Goal: Check status: Check status

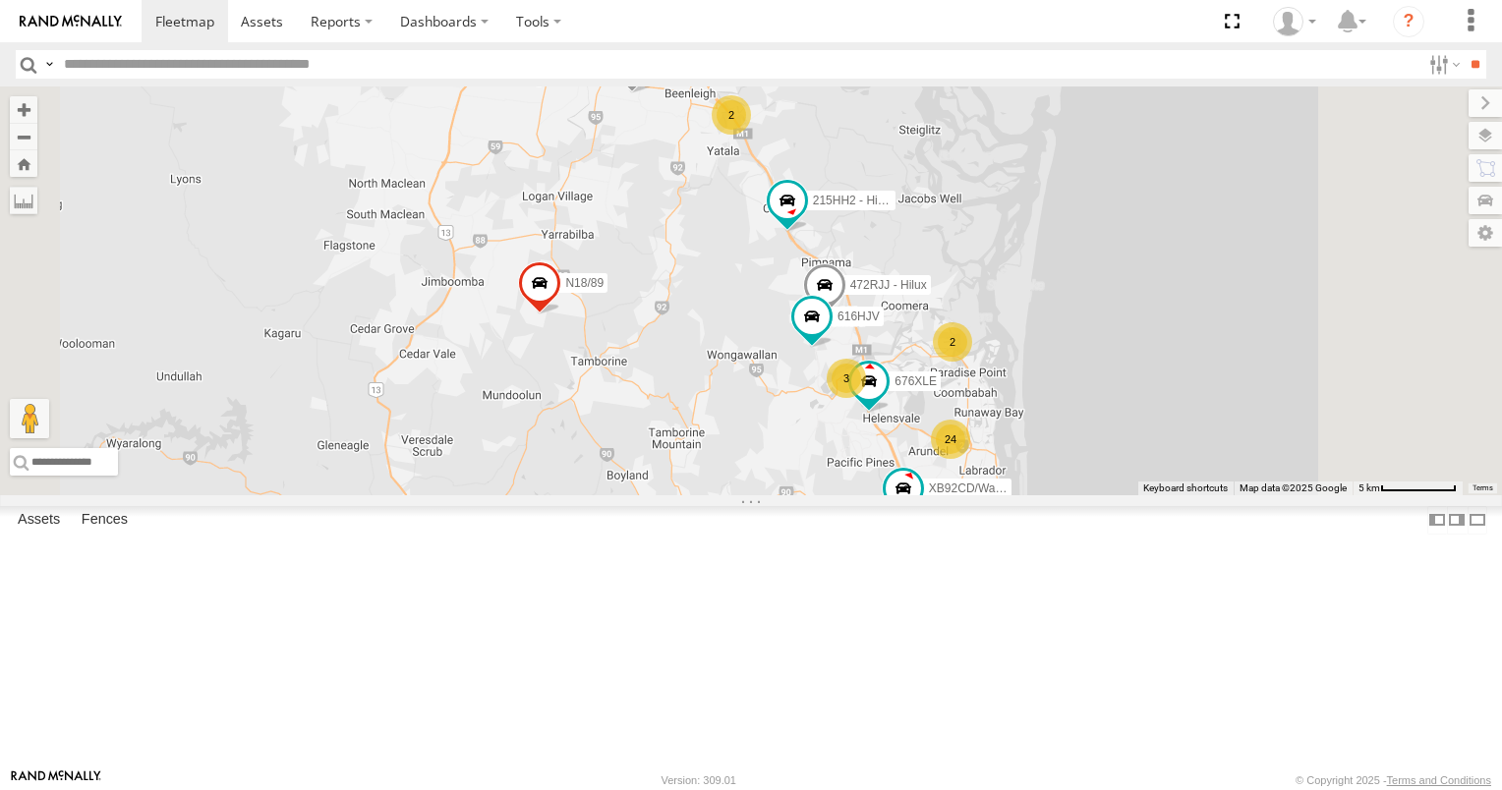
drag, startPoint x: 1009, startPoint y: 439, endPoint x: 855, endPoint y: 373, distance: 168.2
click at [855, 373] on div "637ZJJ 725RTM 472RJJ - Hilux N18/89 215HH2 - Hilux 24 3 2 2 676XLE Spray rig 61…" at bounding box center [751, 290] width 1502 height 409
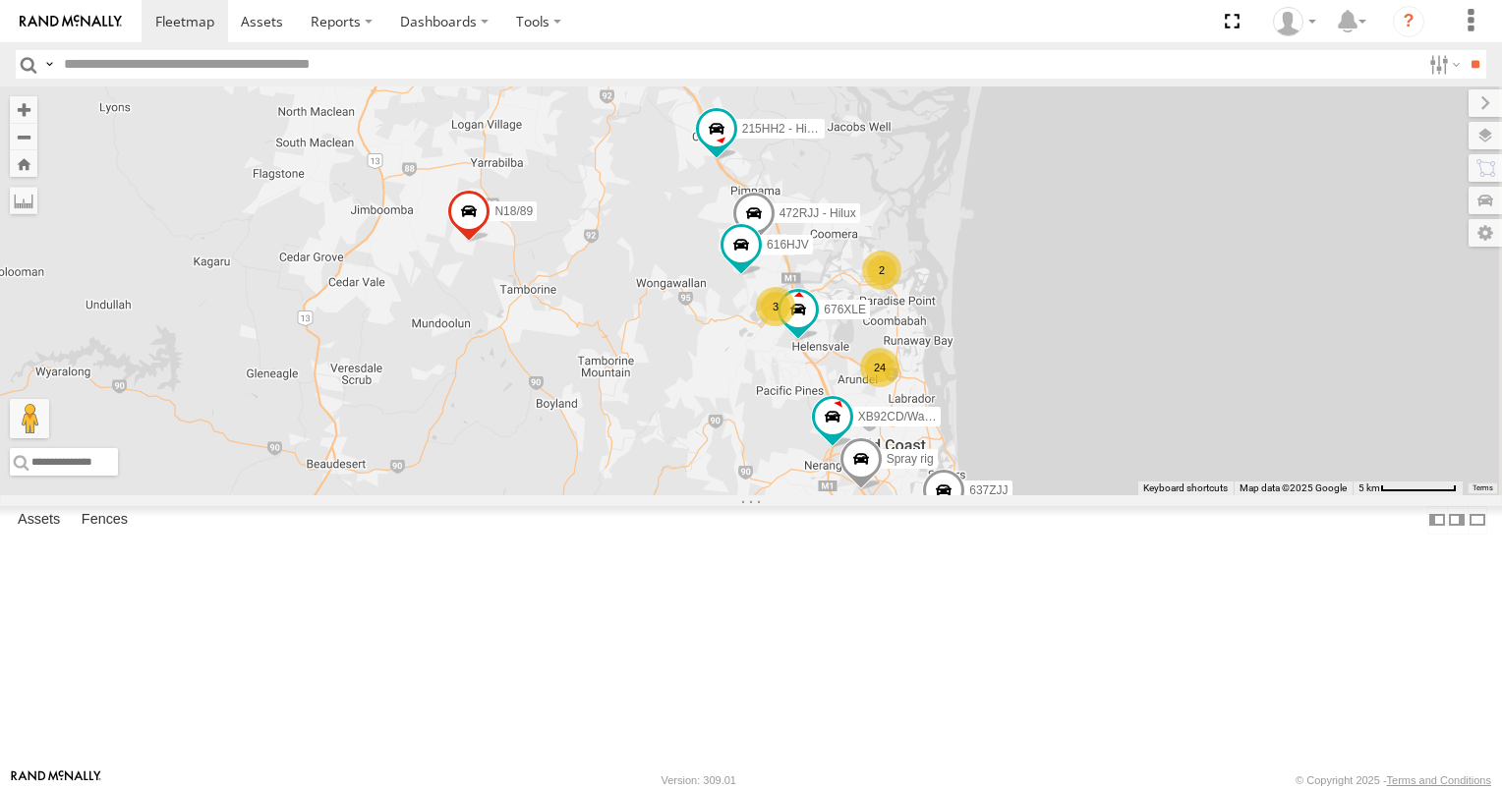
drag, startPoint x: 950, startPoint y: 543, endPoint x: 877, endPoint y: 463, distance: 108.5
click at [877, 463] on div "637ZJJ 725RTM 472RJJ - Hilux N18/89 215HH2 - Hilux 24 3 2 2 676XLE Spray rig 61…" at bounding box center [751, 290] width 1502 height 409
drag, startPoint x: 1021, startPoint y: 574, endPoint x: 922, endPoint y: 484, distance: 134.3
click at [922, 484] on div "637ZJJ 725RTM 472RJJ - Hilux N18/89 215HH2 - Hilux 24 3 2 2 676XLE Spray rig 61…" at bounding box center [751, 290] width 1502 height 409
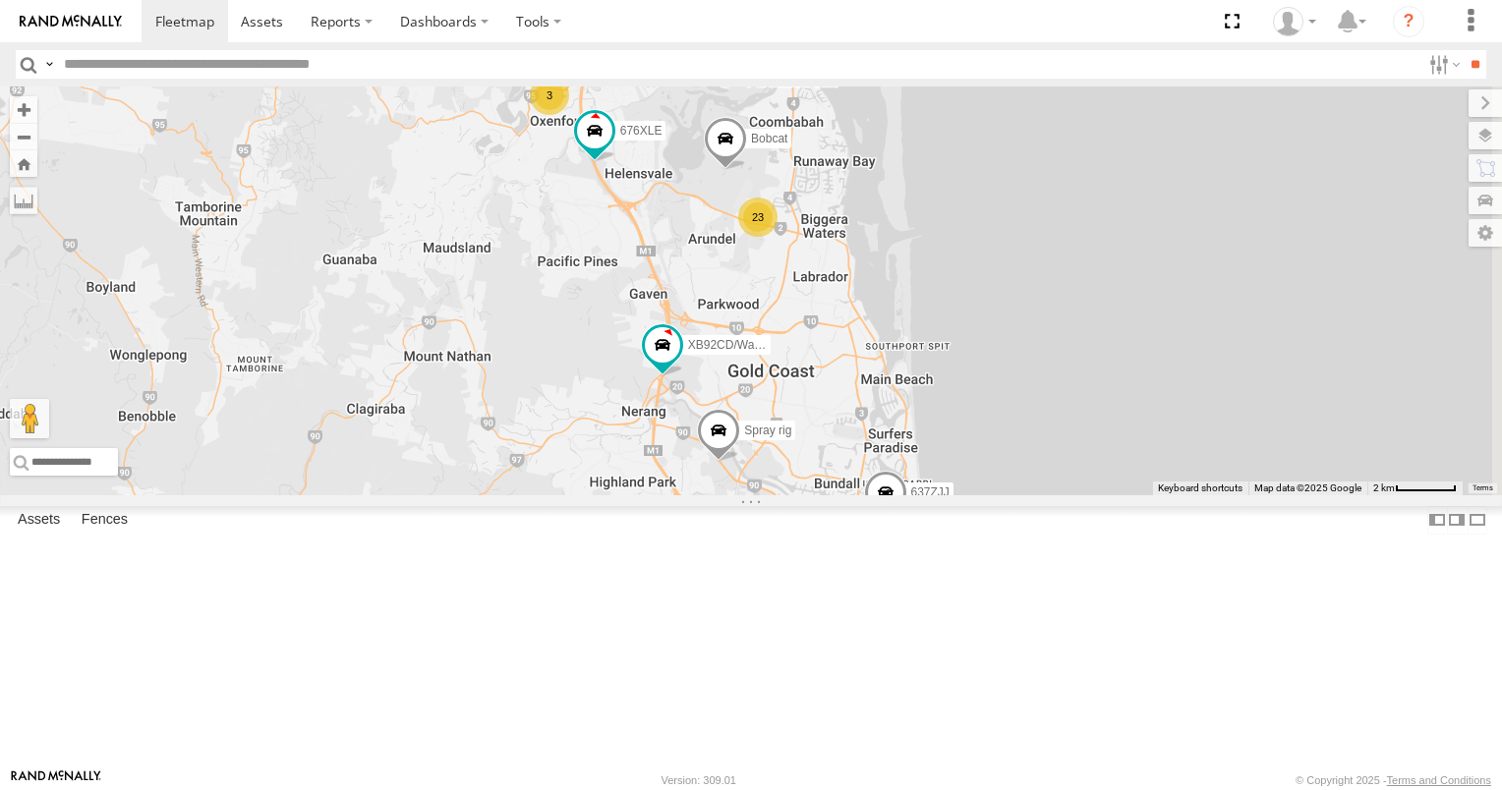
drag, startPoint x: 921, startPoint y: 541, endPoint x: 803, endPoint y: 560, distance: 119.6
click at [803, 495] on div "637ZJJ 725RTM 472RJJ - Hilux N18/89 215HH2 - Hilux 676XLE Spray rig 616HJV 3/N3…" at bounding box center [751, 290] width 1502 height 409
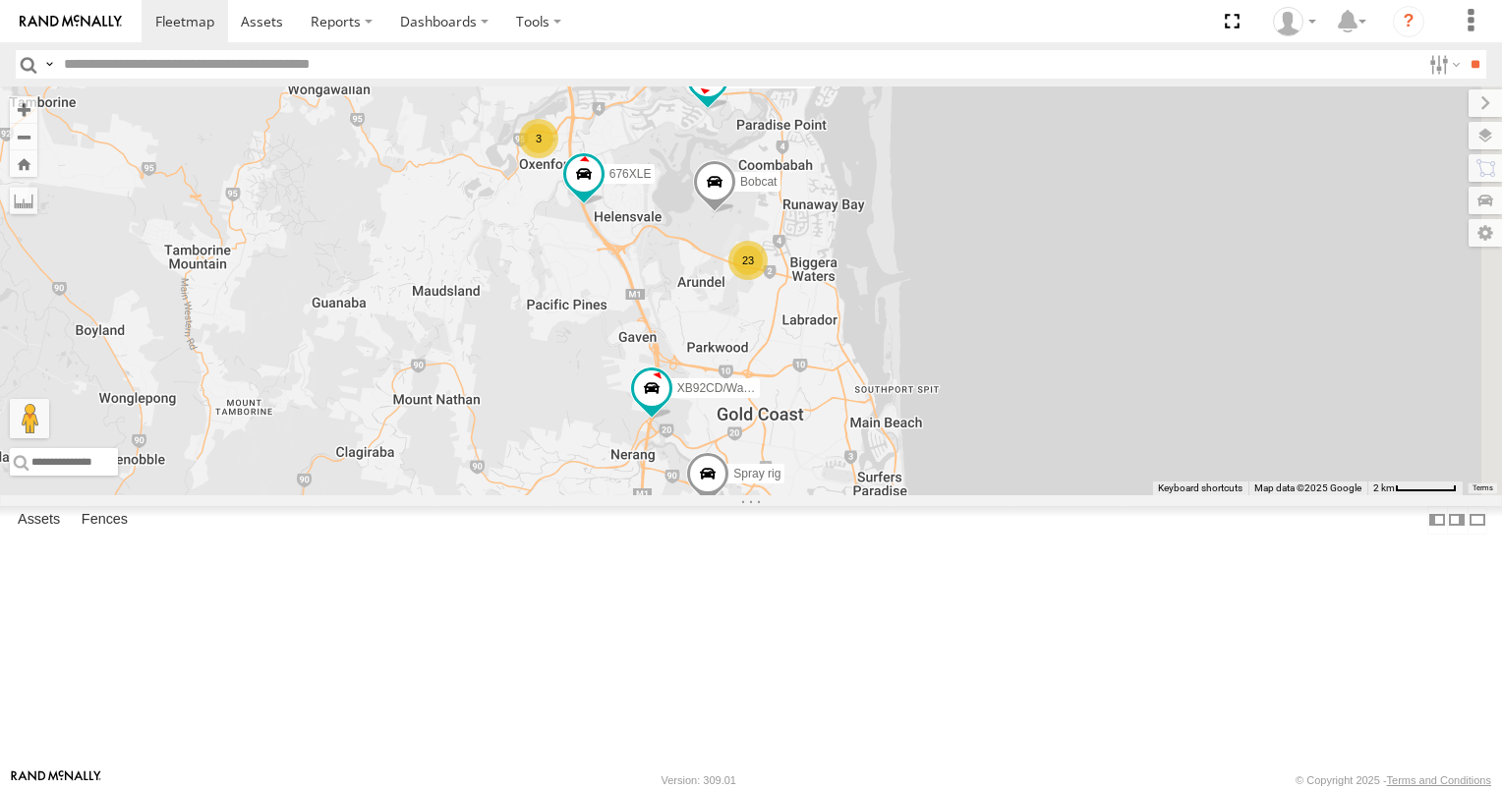
drag, startPoint x: 779, startPoint y: 449, endPoint x: 760, endPoint y: 509, distance: 63.1
click at [760, 495] on div "637ZJJ 725RTM 472RJJ - Hilux N18/89 215HH2 - Hilux 676XLE Spray rig 616HJV 3/N3…" at bounding box center [751, 290] width 1502 height 409
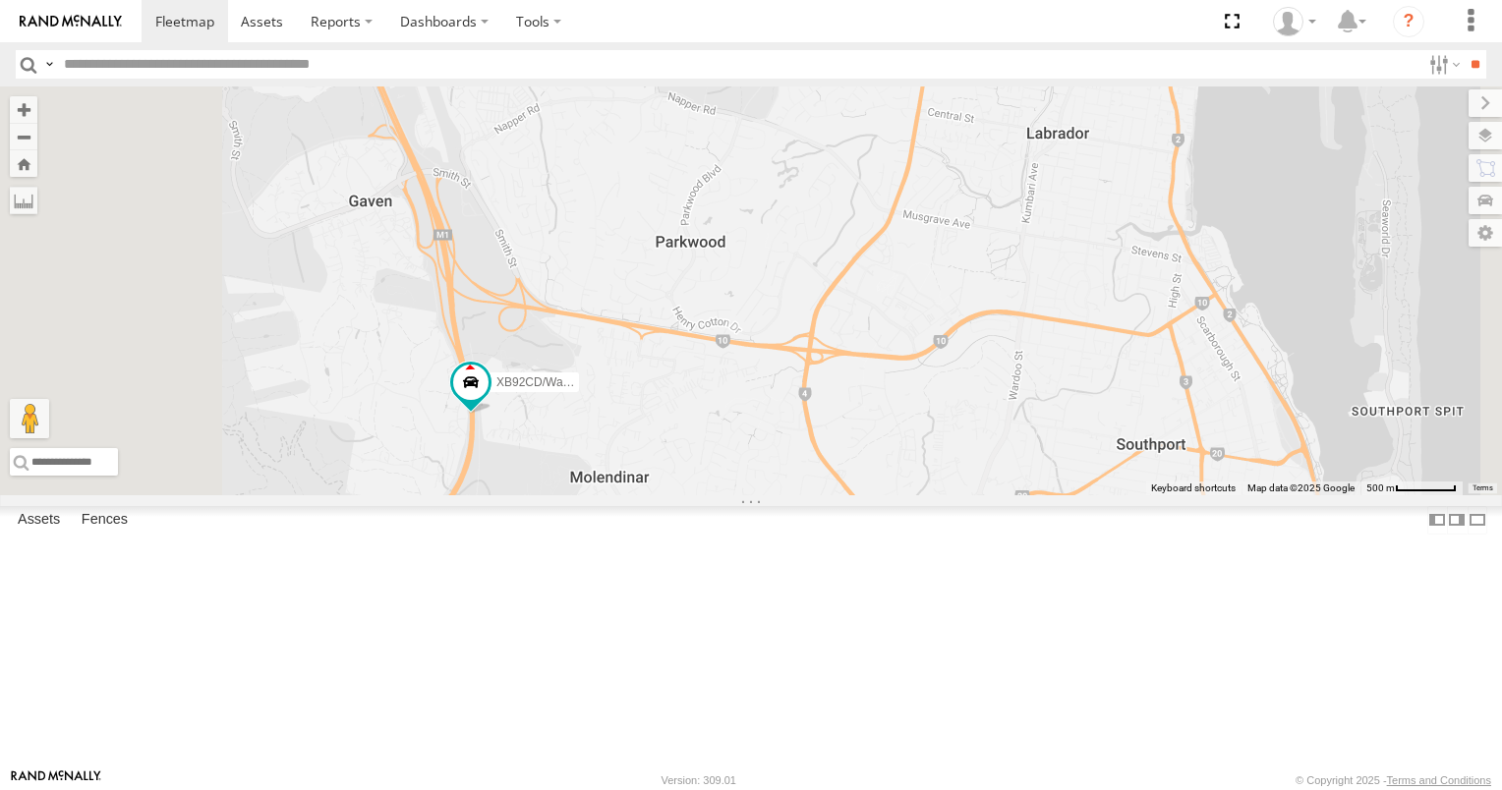
drag, startPoint x: 811, startPoint y: 505, endPoint x: 1009, endPoint y: 523, distance: 199.3
click at [1009, 495] on div "637ZJJ 725RTM 472RJJ - Hilux N18/89 215HH2 - Hilux 676XLE Spray rig 616HJV 3/N3…" at bounding box center [751, 290] width 1502 height 409
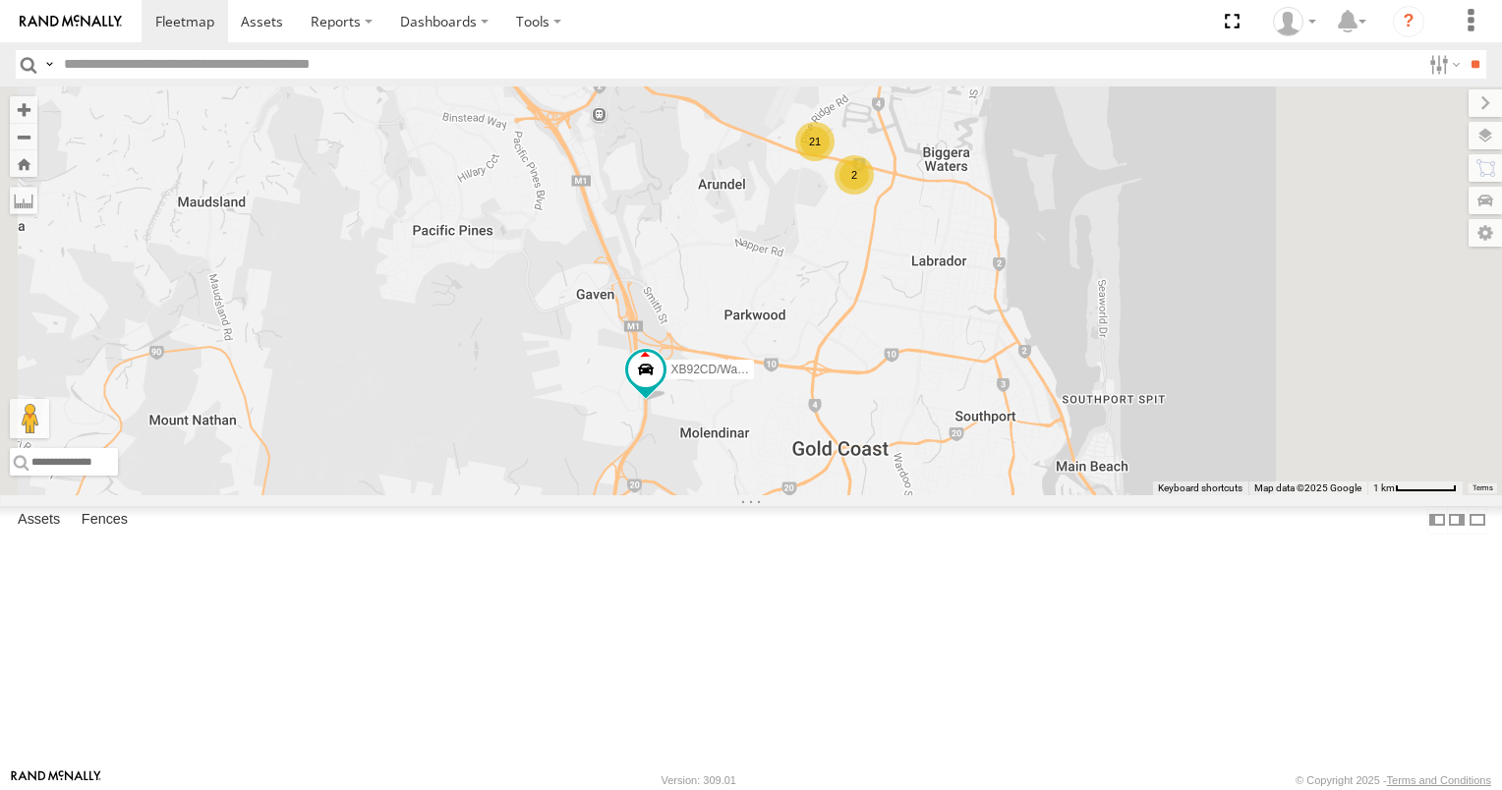
click at [874, 195] on div "2" at bounding box center [853, 174] width 39 height 39
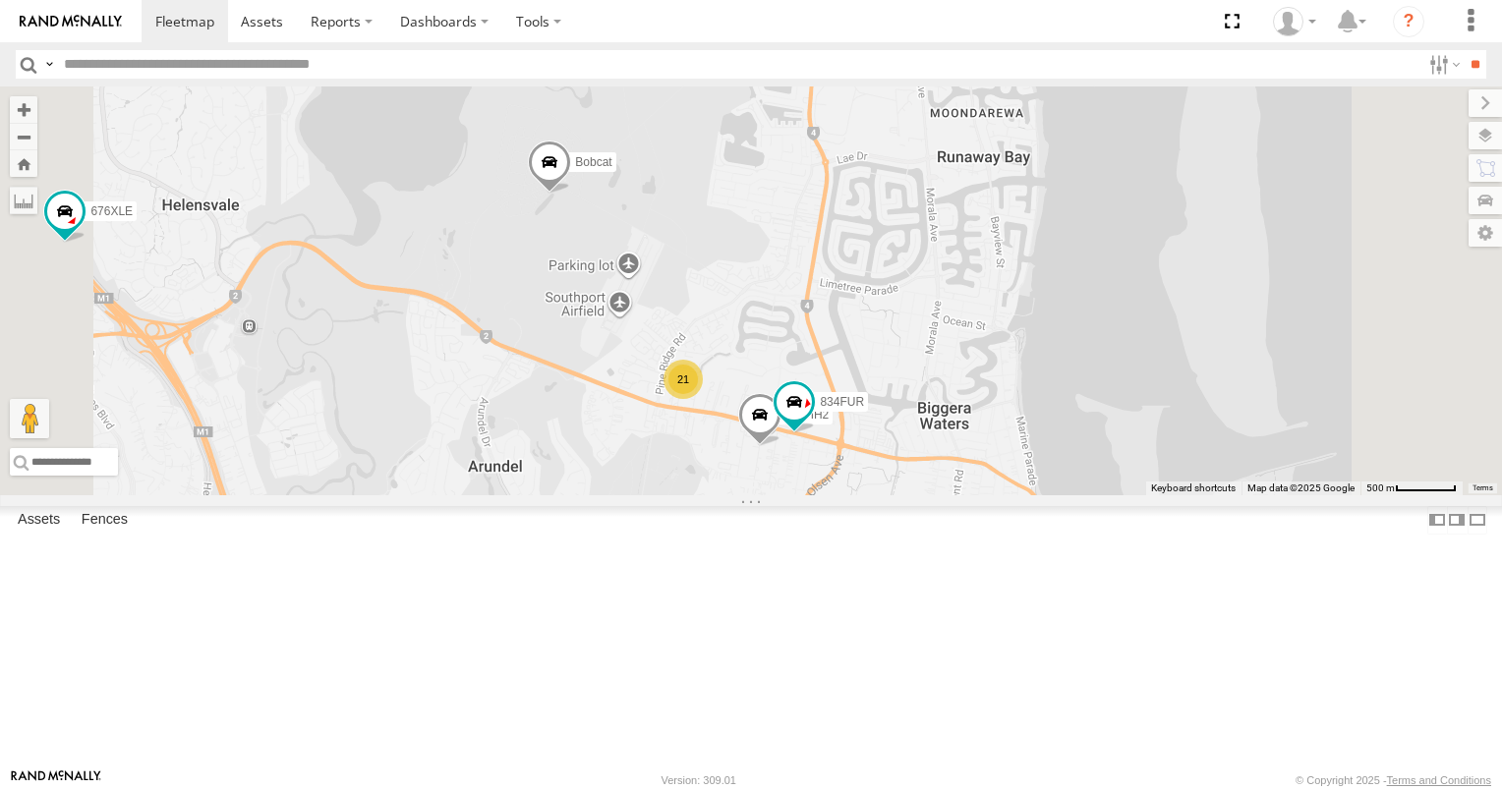
drag, startPoint x: 949, startPoint y: 488, endPoint x: 962, endPoint y: 612, distance: 125.5
click at [962, 495] on div "637ZJJ 725RTM 472RJJ - Hilux N18/89 215HH2 - Hilux 676XLE Spray rig 616HJV 3/N3…" at bounding box center [751, 290] width 1502 height 409
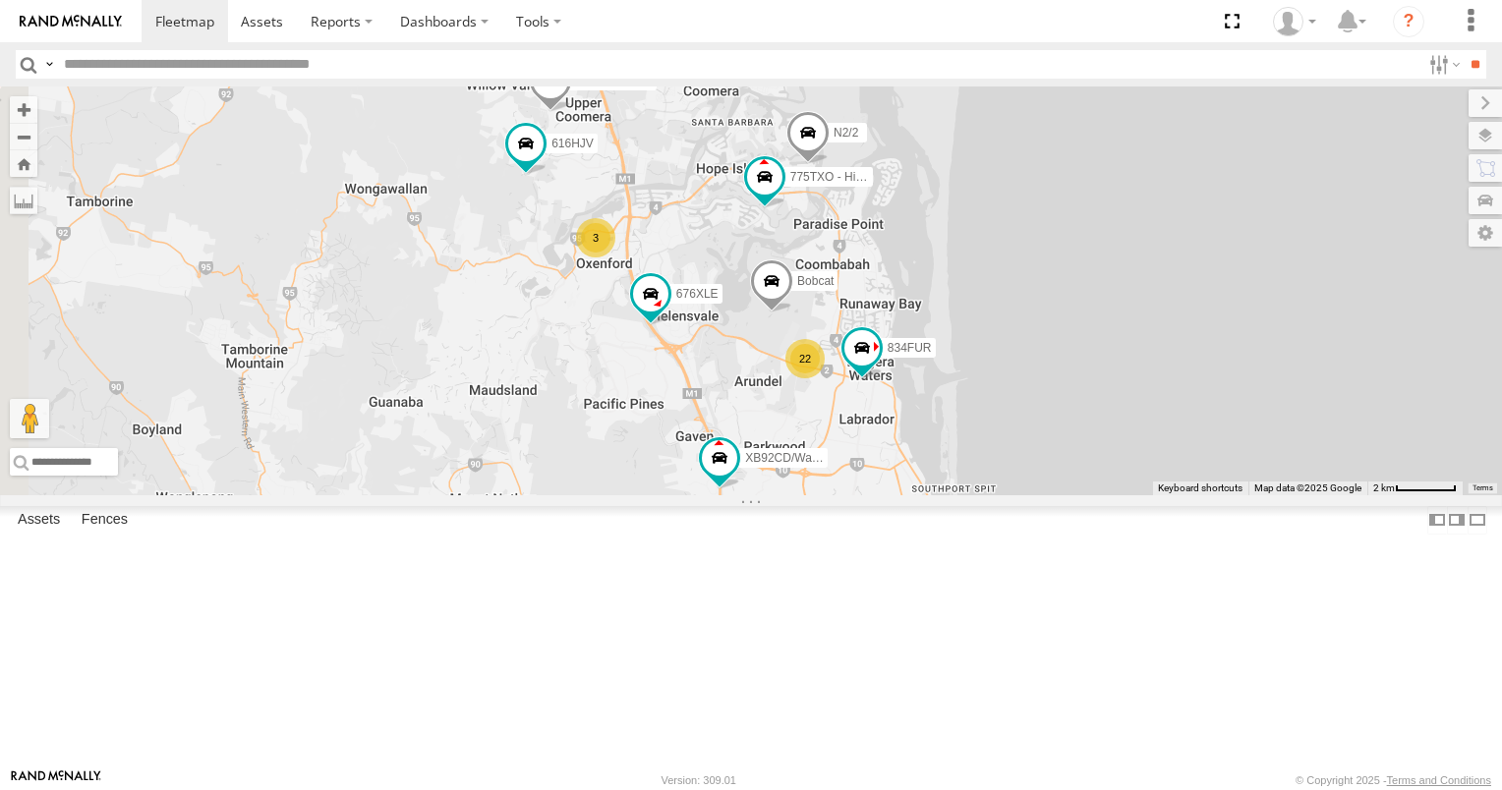
drag, startPoint x: 762, startPoint y: 434, endPoint x: 1048, endPoint y: 436, distance: 286.0
click at [1048, 436] on div "637ZJJ 725RTM 472RJJ - Hilux N18/89 215HH2 - Hilux 676XLE Spray rig 616HJV 3/N3…" at bounding box center [751, 290] width 1502 height 409
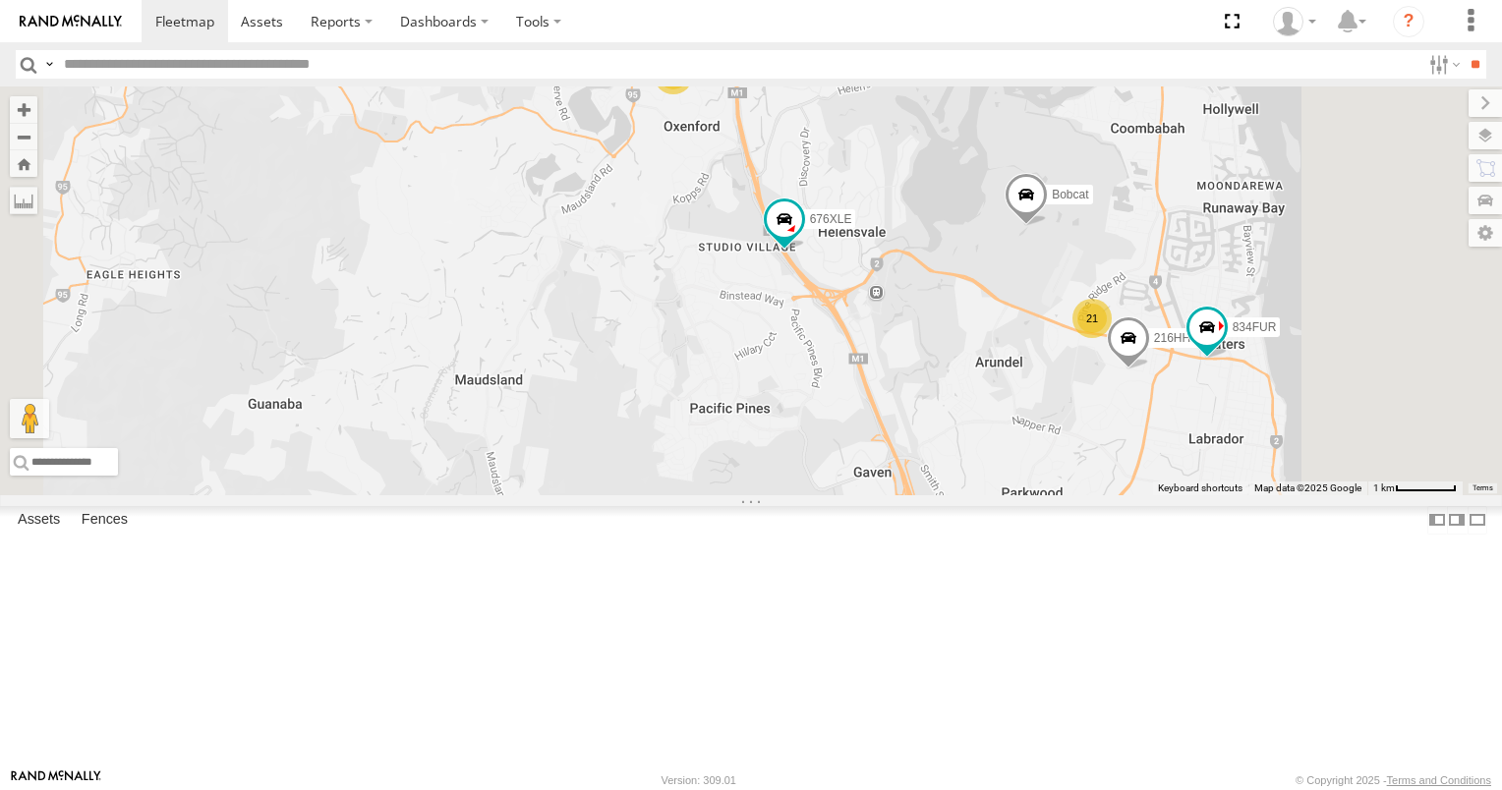
drag, startPoint x: 935, startPoint y: 482, endPoint x: 881, endPoint y: 369, distance: 125.3
click at [881, 369] on div "637ZJJ 725RTM 472RJJ - Hilux N18/89 215HH2 - Hilux 676XLE Spray rig 616HJV 3/N3…" at bounding box center [751, 290] width 1502 height 409
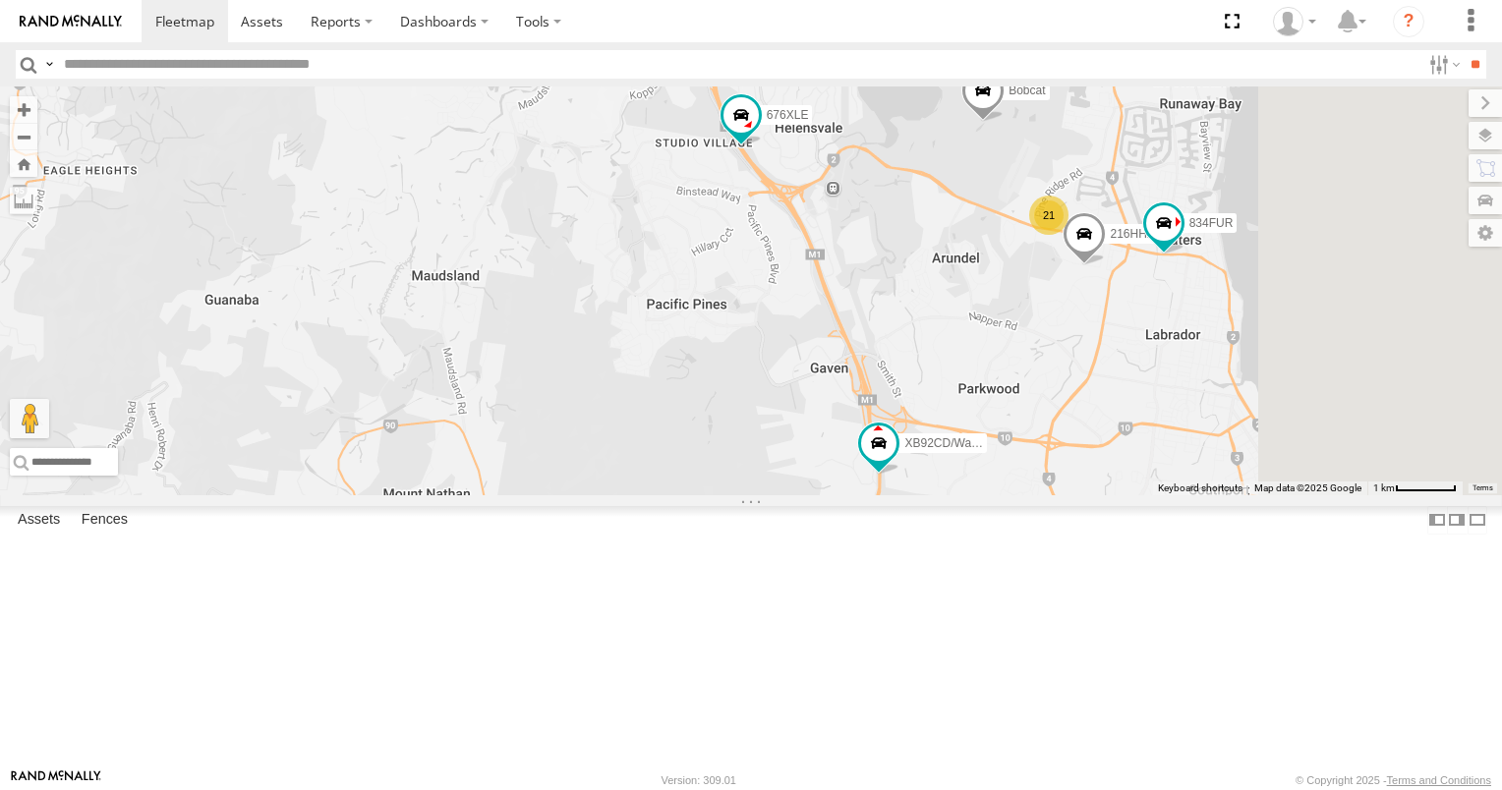
drag, startPoint x: 930, startPoint y: 513, endPoint x: 894, endPoint y: 417, distance: 102.6
click at [894, 417] on div "637ZJJ 725RTM 472RJJ - Hilux N18/89 215HH2 - Hilux 676XLE Spray rig 616HJV 3/N3…" at bounding box center [751, 290] width 1502 height 409
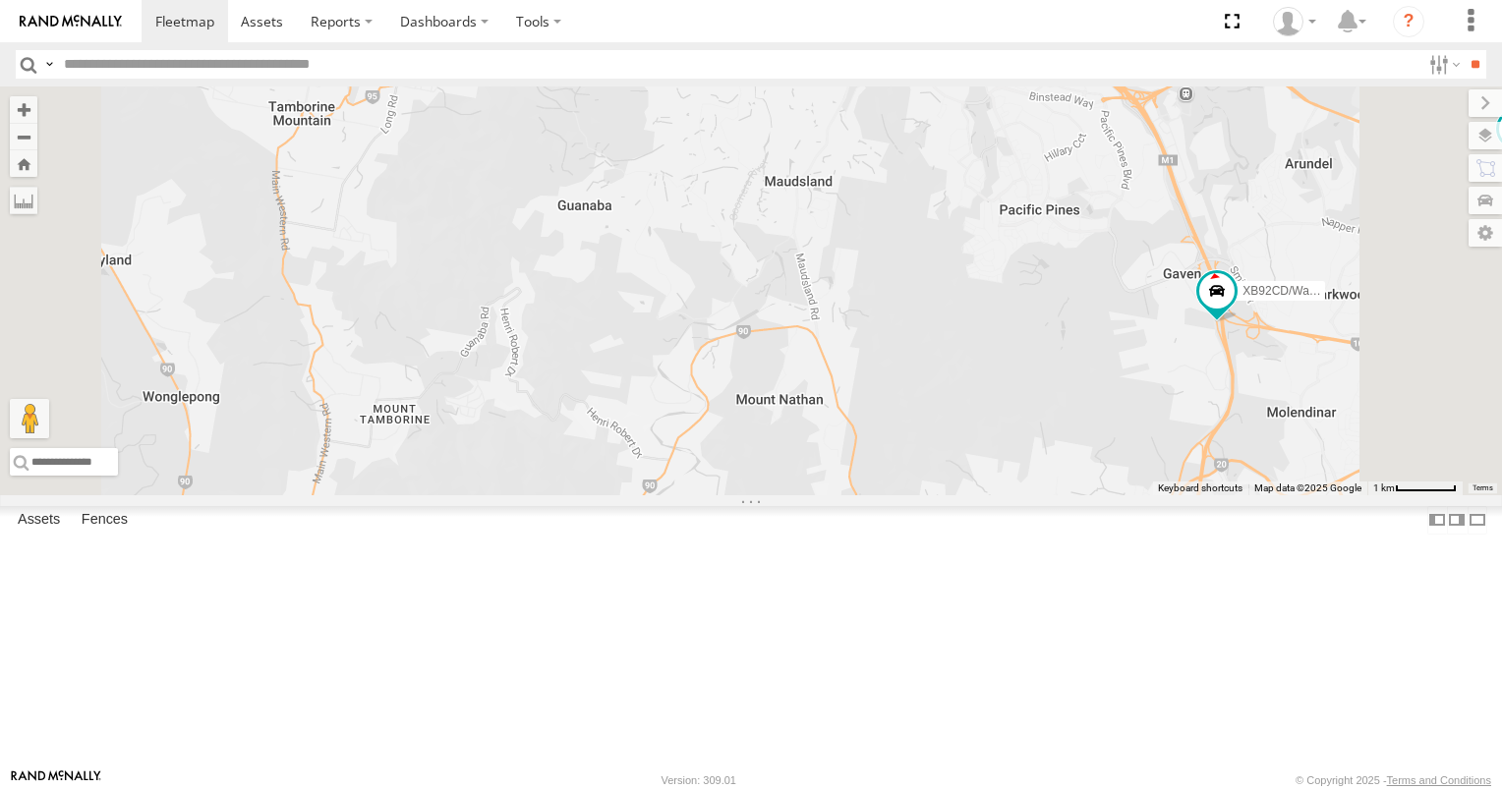
drag, startPoint x: 1205, startPoint y: 502, endPoint x: 943, endPoint y: 525, distance: 263.4
click at [948, 495] on div "637ZJJ 725RTM 472RJJ - Hilux N18/89 215HH2 - Hilux 676XLE Spray rig 616HJV 3/N3…" at bounding box center [751, 290] width 1502 height 409
